Goal: Information Seeking & Learning: Learn about a topic

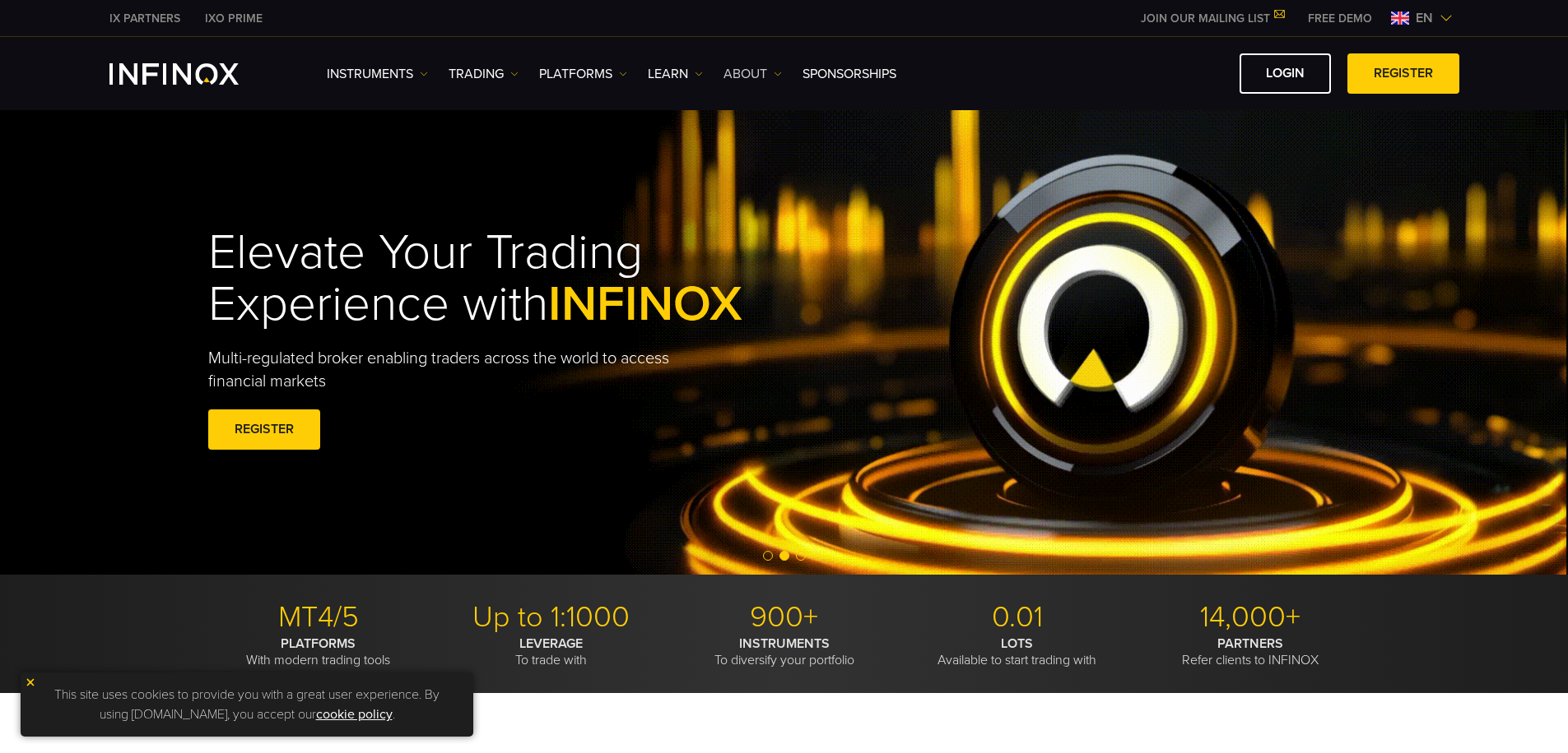
click at [755, 72] on link "ABOUT" at bounding box center [752, 74] width 58 height 19
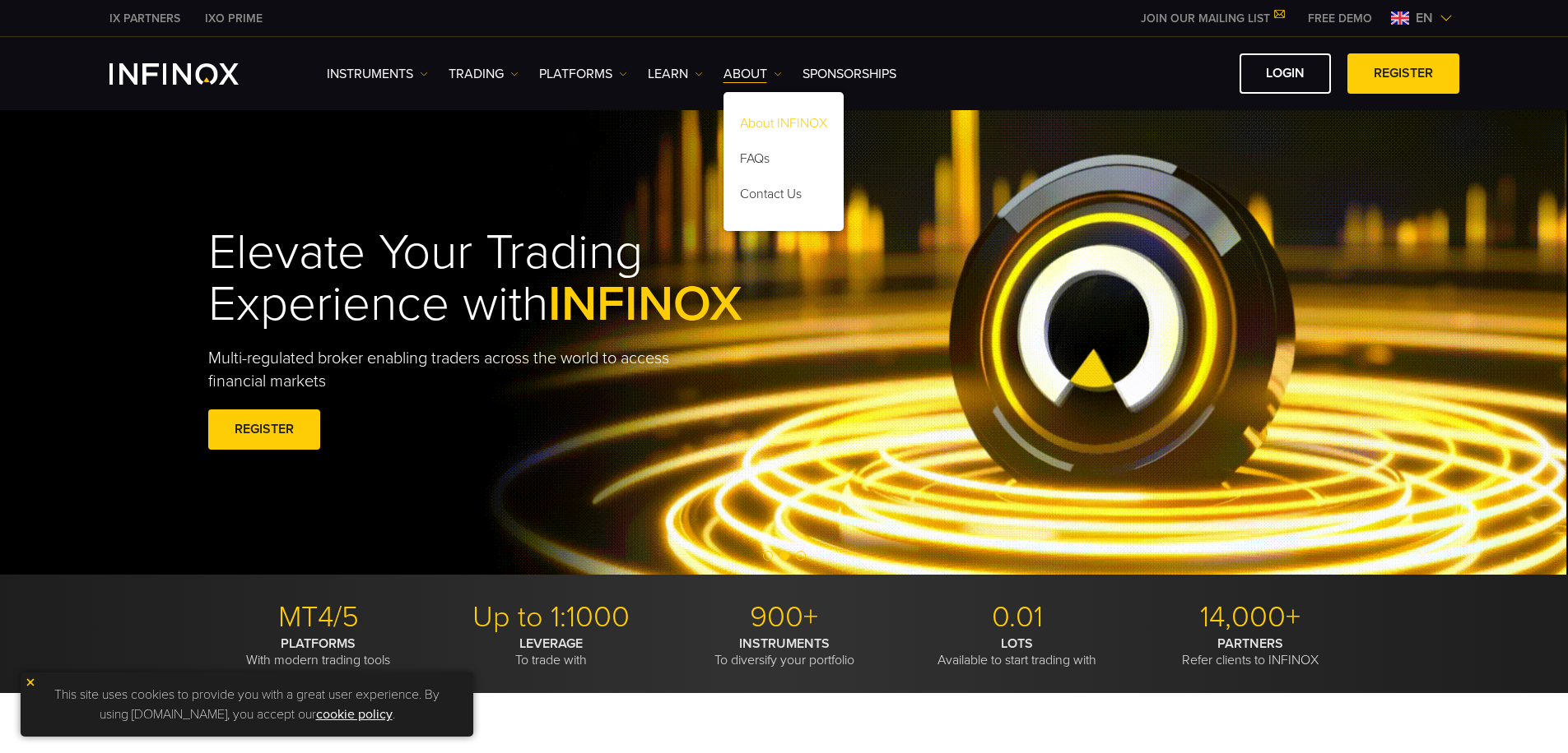
click at [765, 124] on link "About INFINOX" at bounding box center [783, 126] width 120 height 35
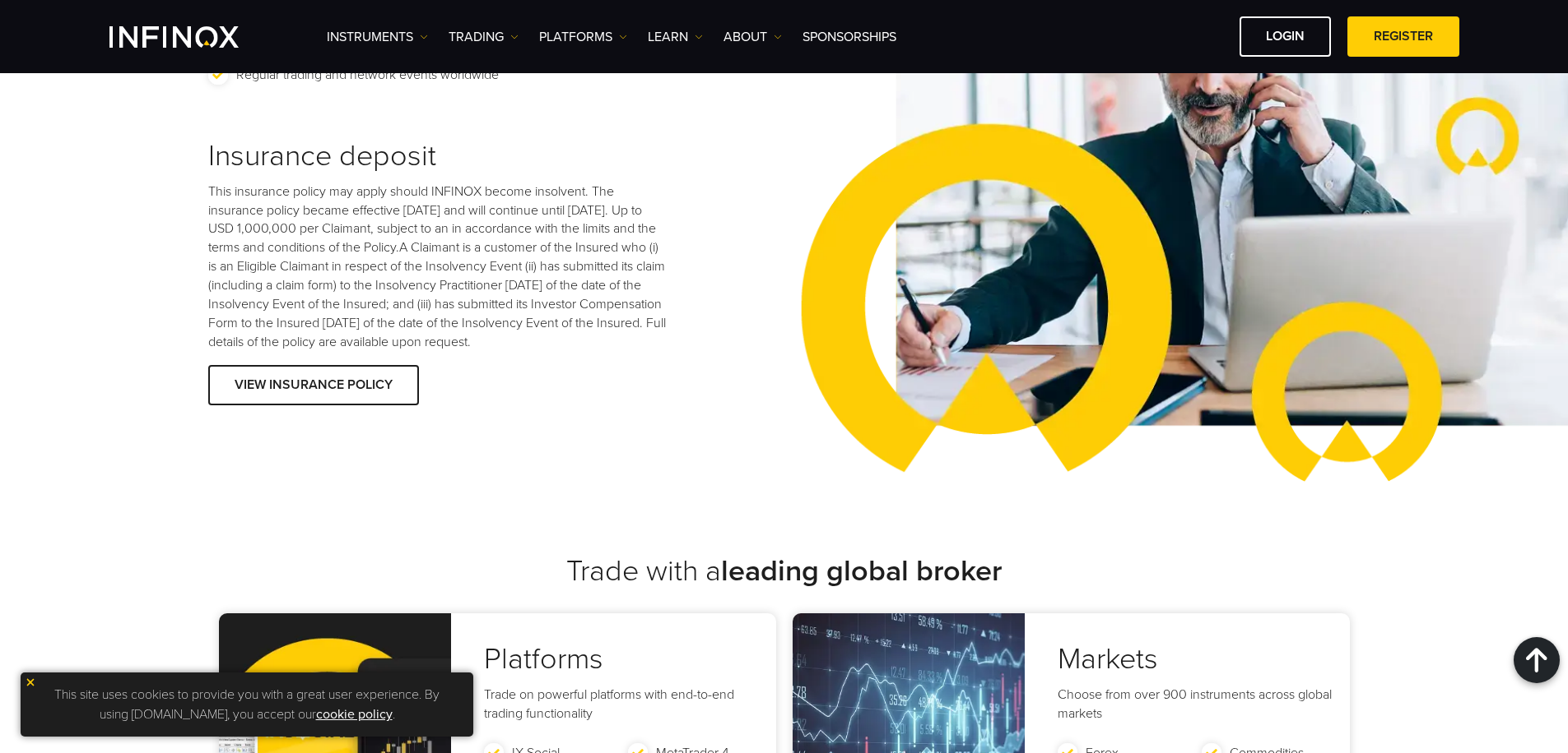
scroll to position [2417, 0]
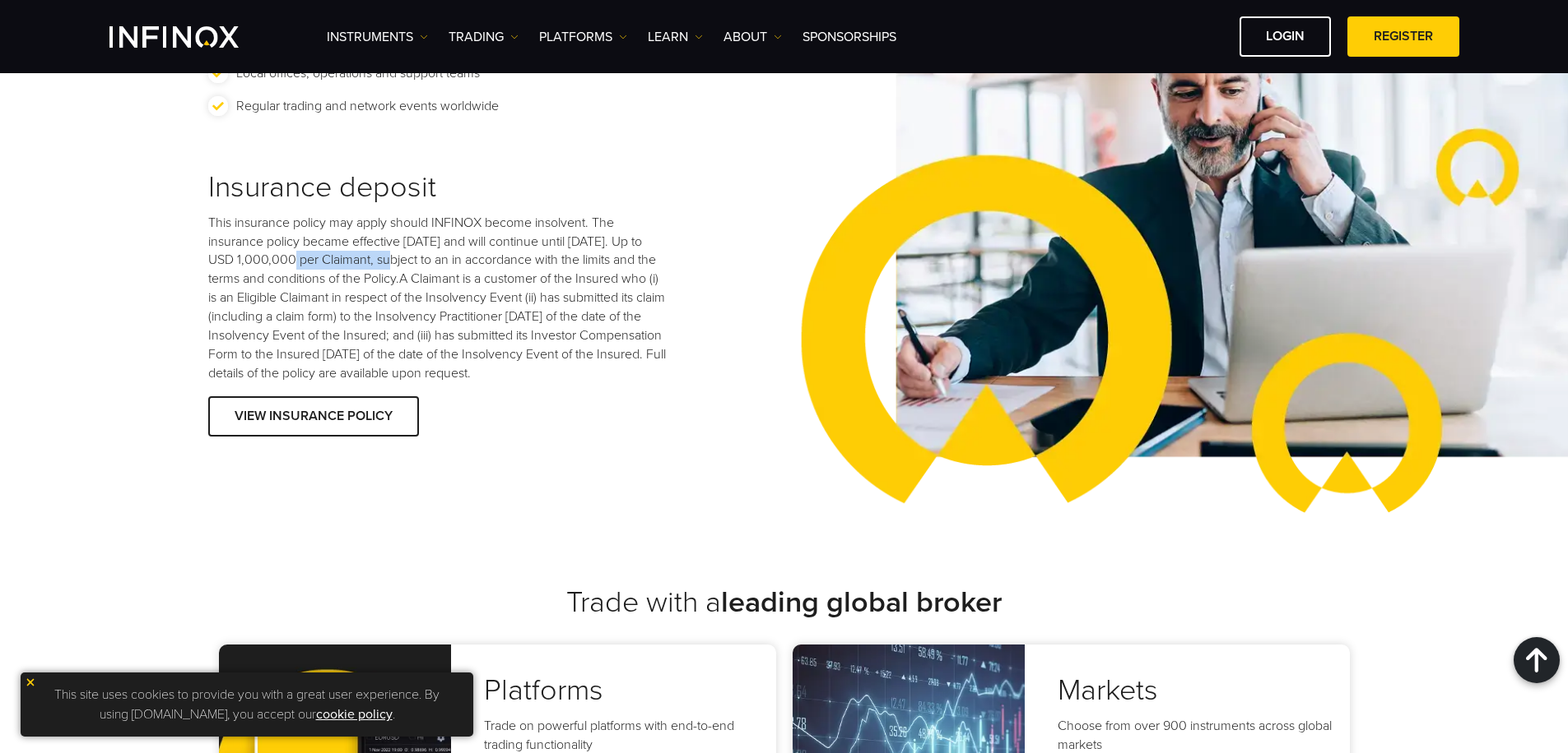
drag, startPoint x: 291, startPoint y: 239, endPoint x: 391, endPoint y: 249, distance: 100.5
click at [391, 249] on p "This insurance policy may apply should INFINOX become insolvent. The insurance …" at bounding box center [439, 299] width 461 height 169
click at [314, 416] on div at bounding box center [314, 416] width 0 height 0
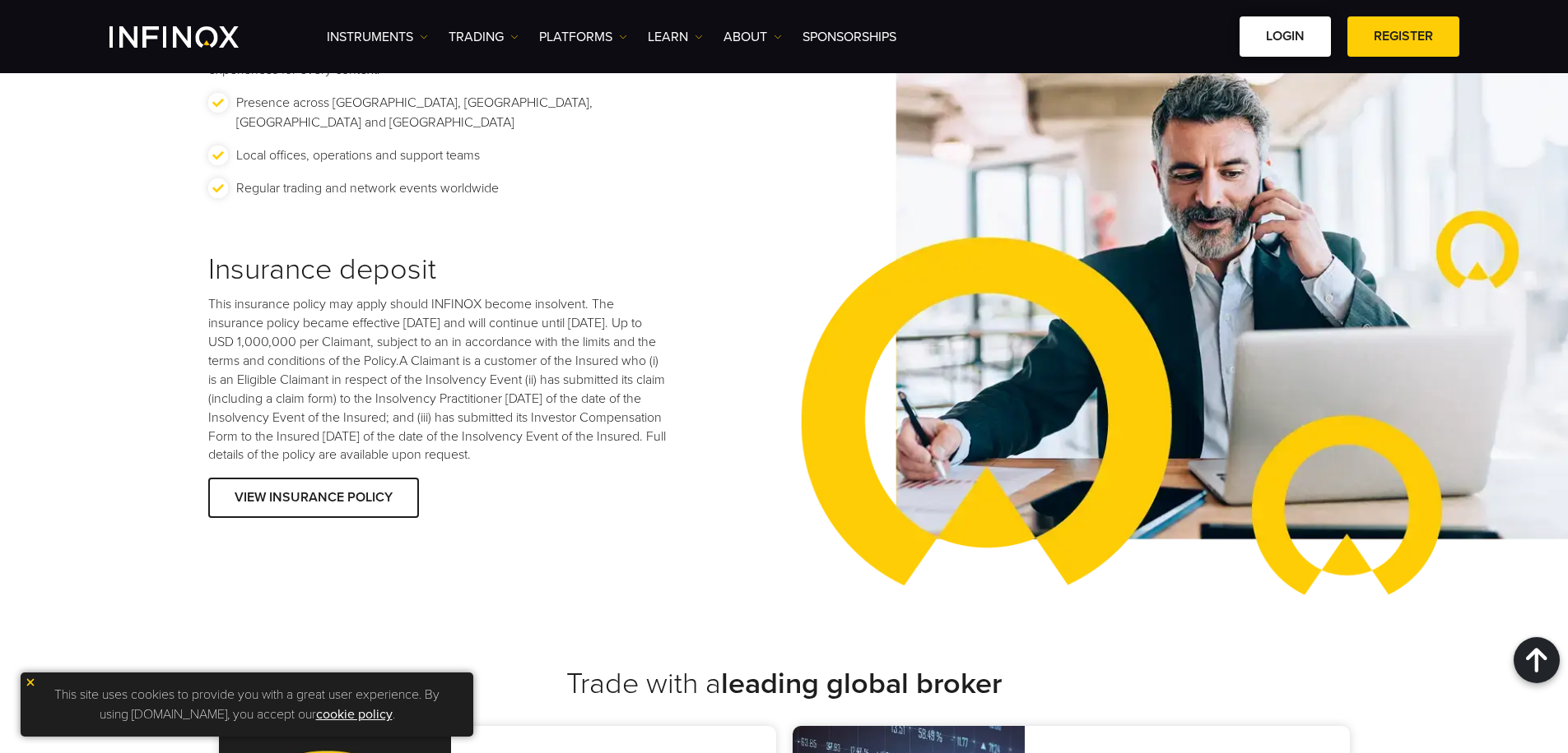
click at [1283, 46] on link "LOGIN" at bounding box center [1285, 36] width 92 height 40
